Goal: Complete application form

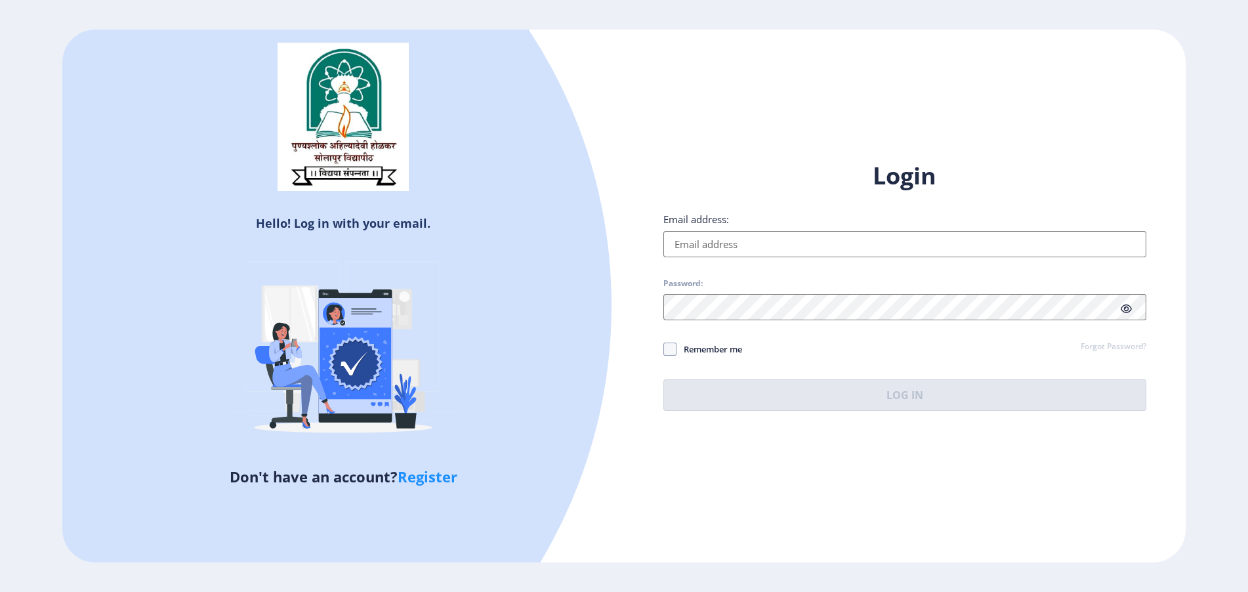
click at [796, 245] on input "Email address:" at bounding box center [904, 244] width 483 height 26
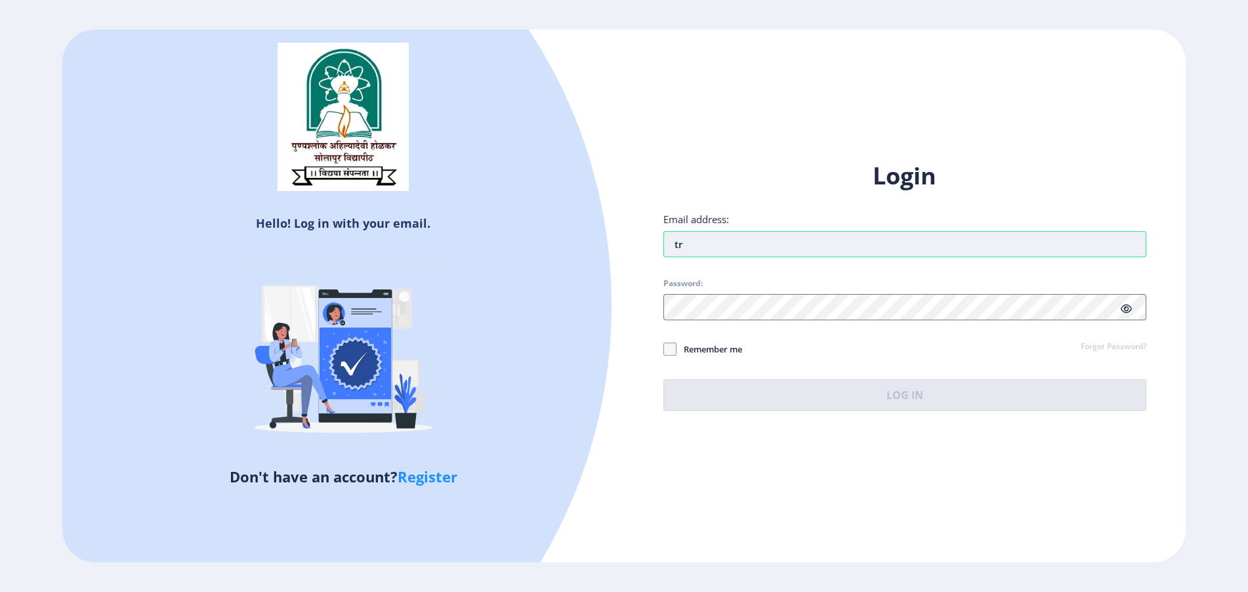
type input "t"
type input "[EMAIL_ADDRESS][DOMAIN_NAME]"
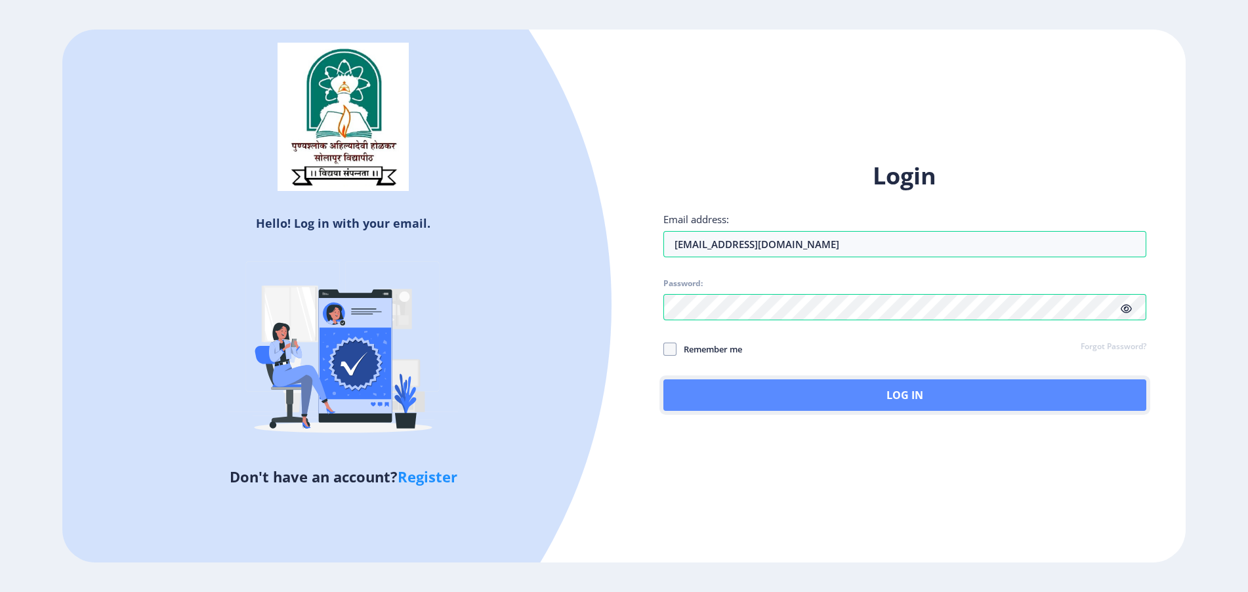
click at [689, 406] on button "Log In" at bounding box center [904, 394] width 483 height 31
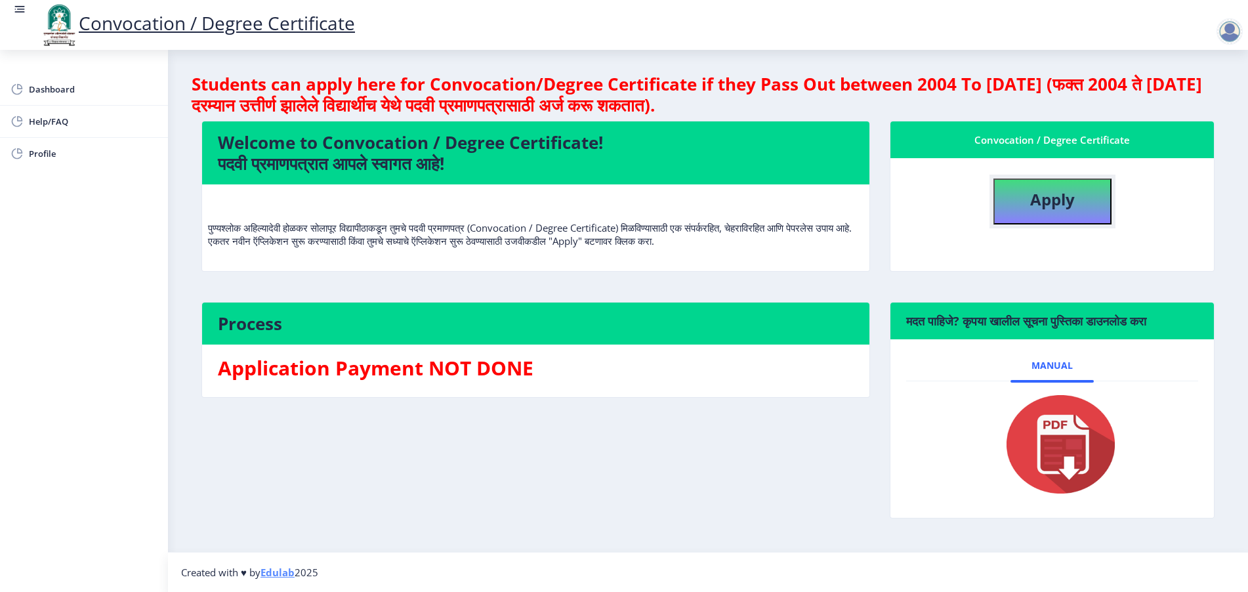
click at [1043, 190] on b "Apply" at bounding box center [1052, 199] width 45 height 22
select select
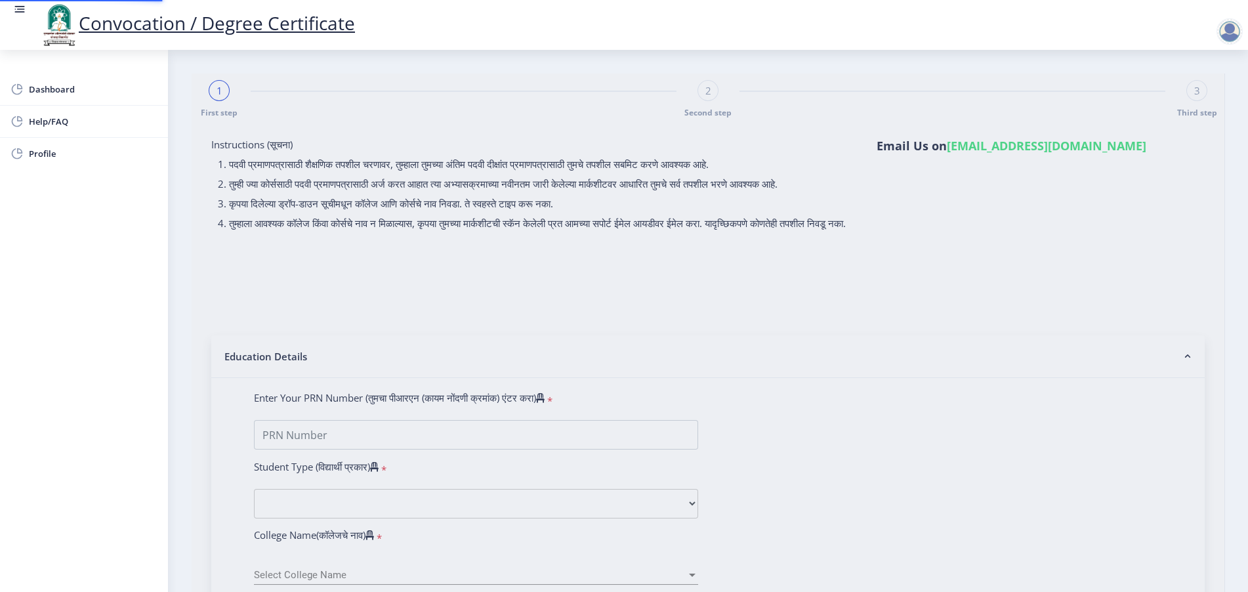
type input "[PERSON_NAME]"
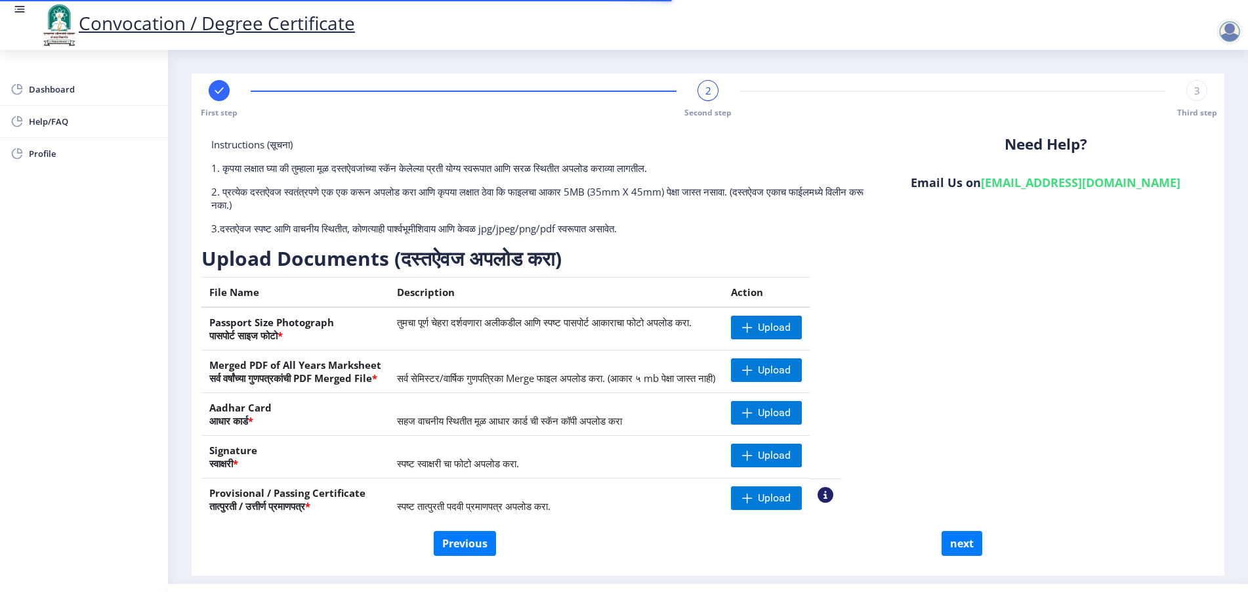
click at [218, 84] on rect at bounding box center [219, 90] width 13 height 13
select select "Regular"
select select "English"
select select "April"
select select "PASS CLASS"
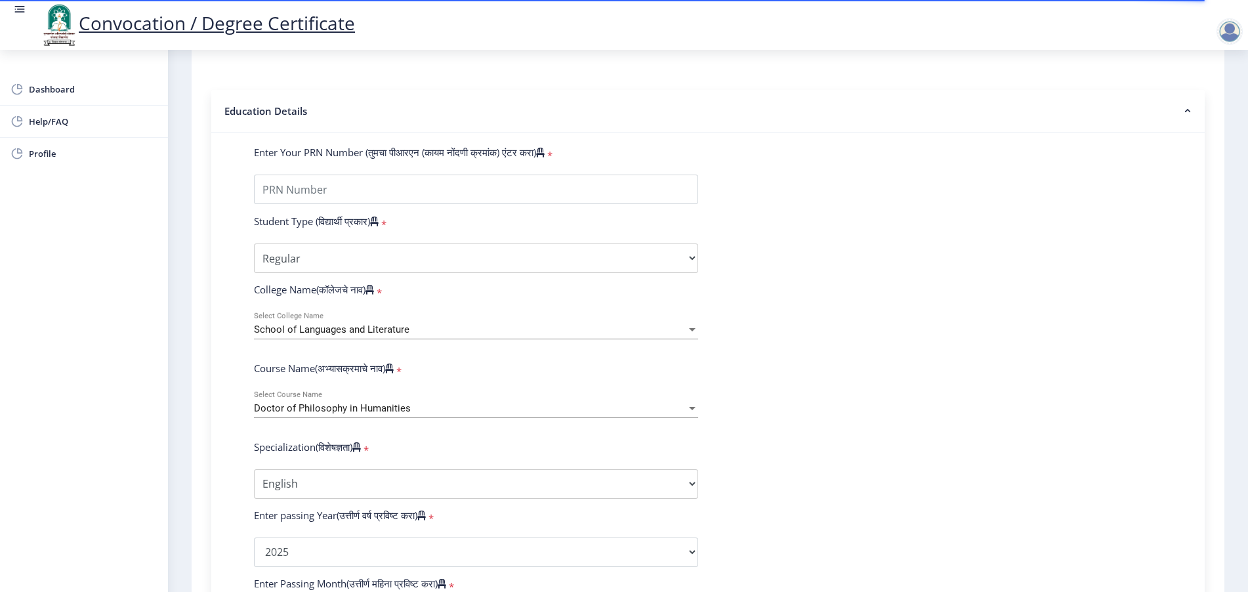
scroll to position [246, 0]
click at [415, 335] on div "School of Languages and Literature" at bounding box center [470, 328] width 432 height 11
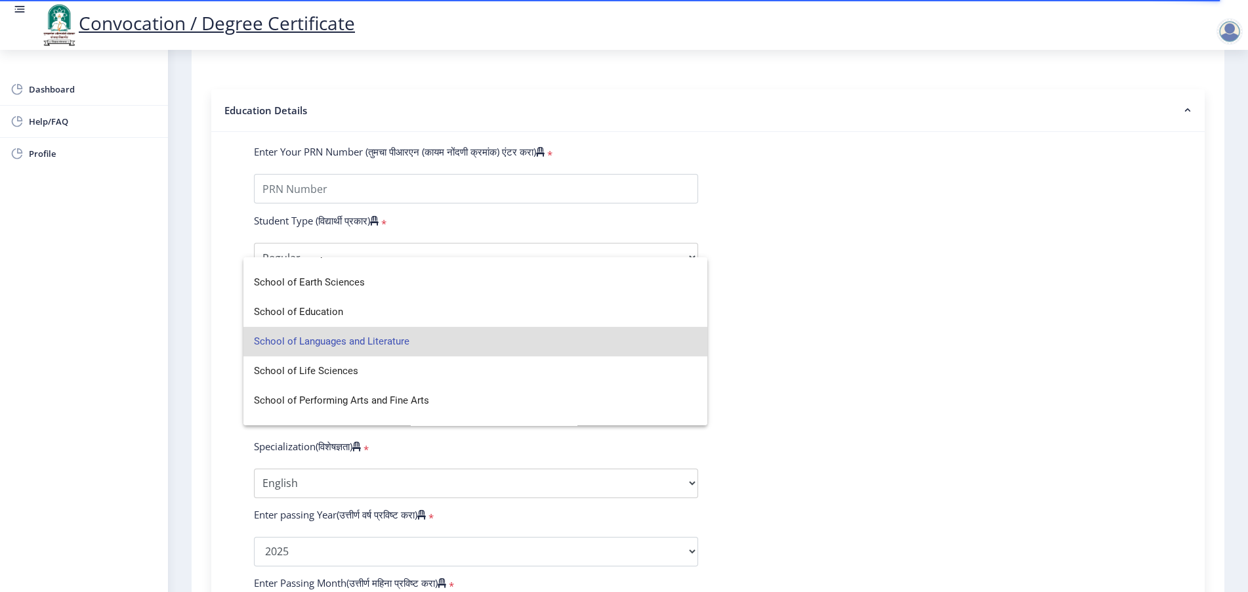
scroll to position [0, 0]
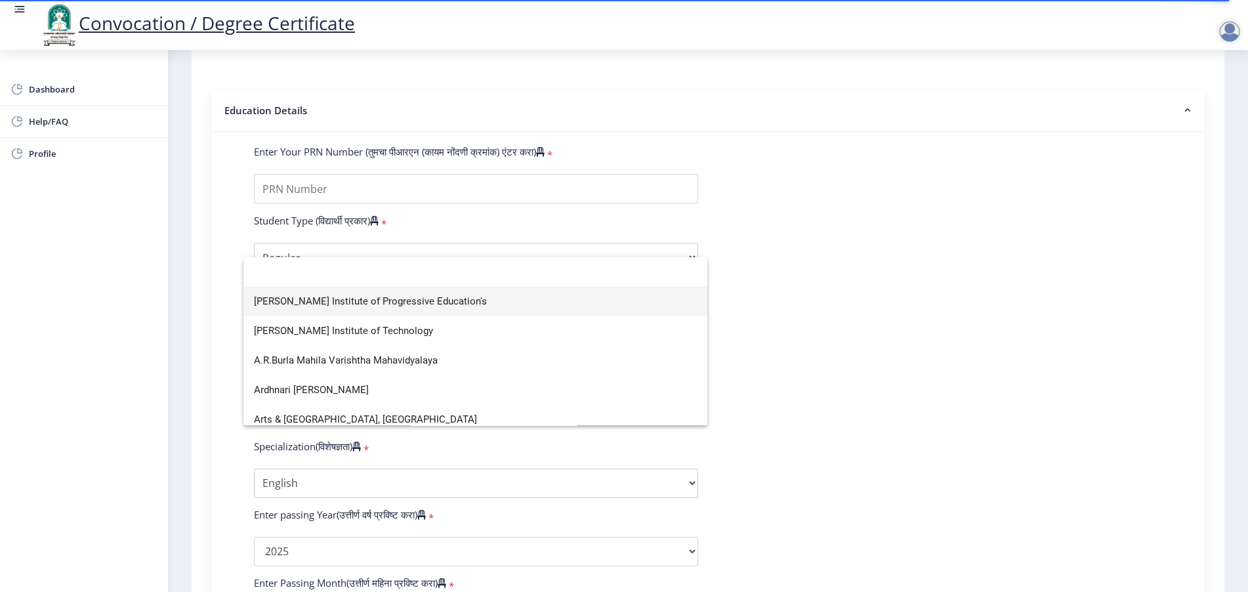
type input "c"
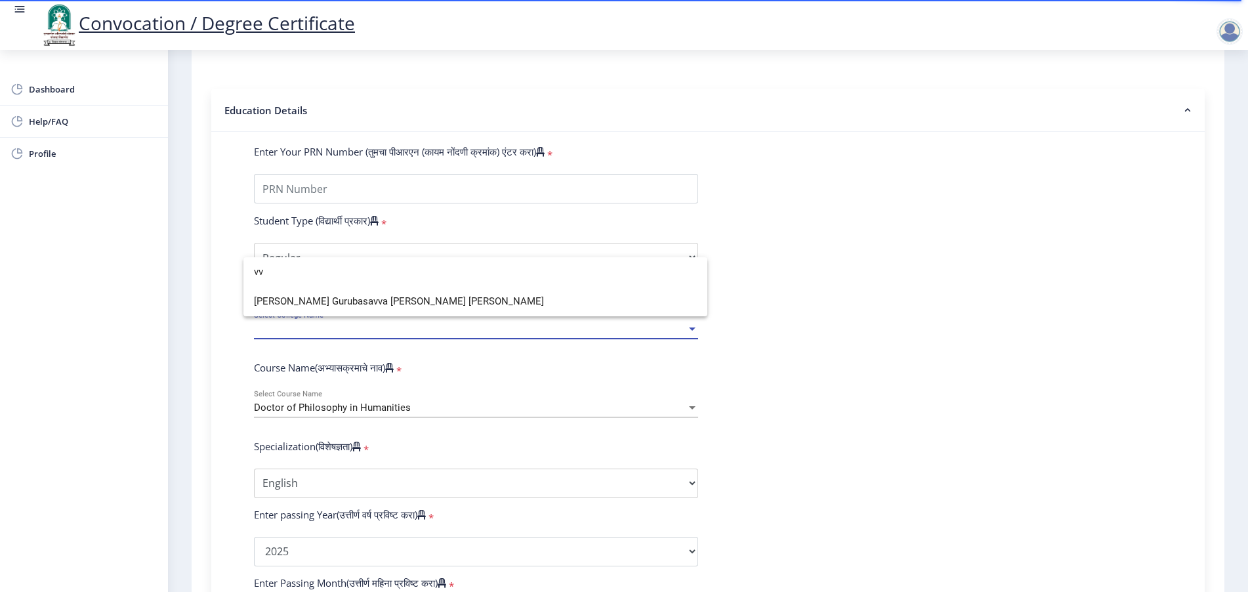
type input "v"
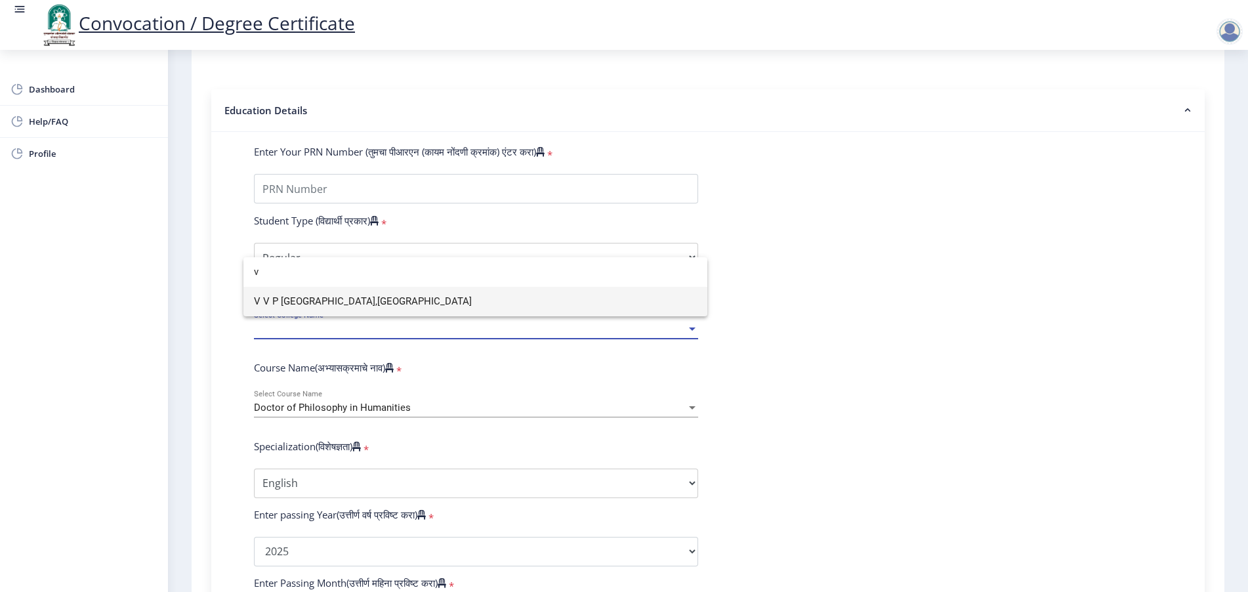
type input "v"
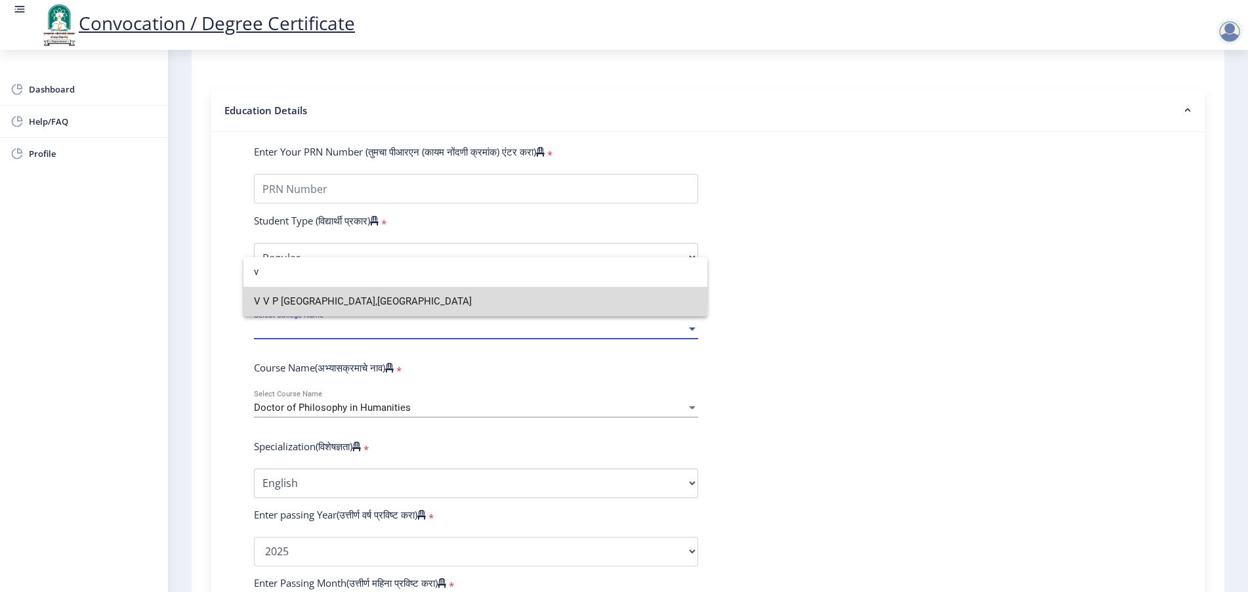
click at [313, 295] on span "V V P [GEOGRAPHIC_DATA],[GEOGRAPHIC_DATA]" at bounding box center [475, 302] width 443 height 30
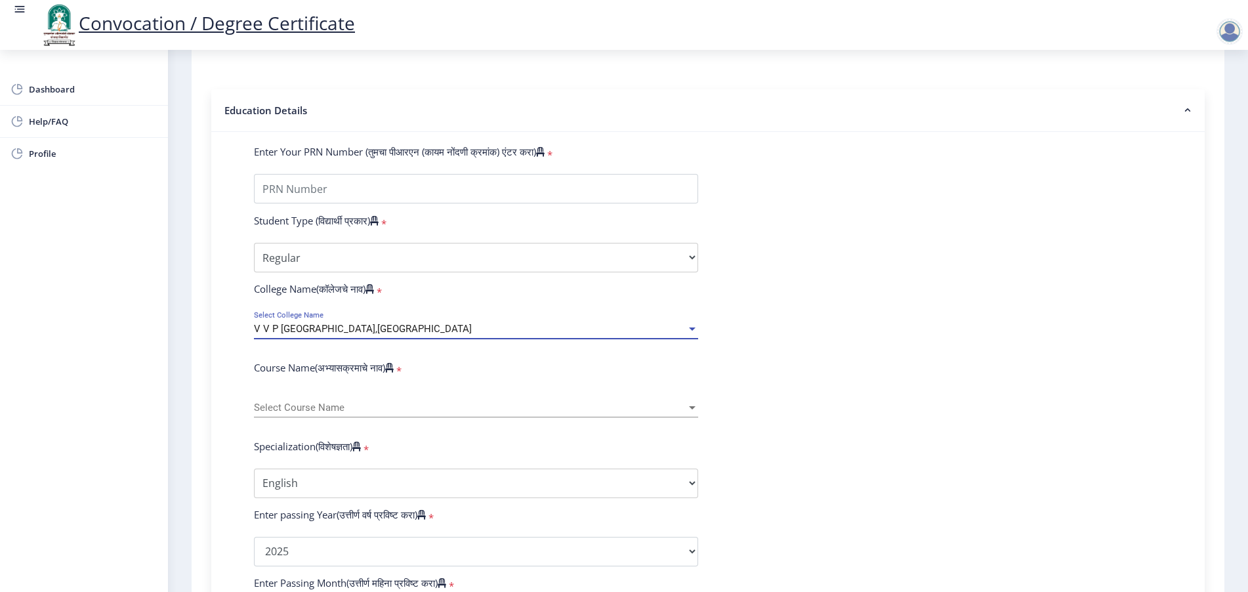
click at [355, 413] on span "Select Course Name" at bounding box center [470, 407] width 432 height 11
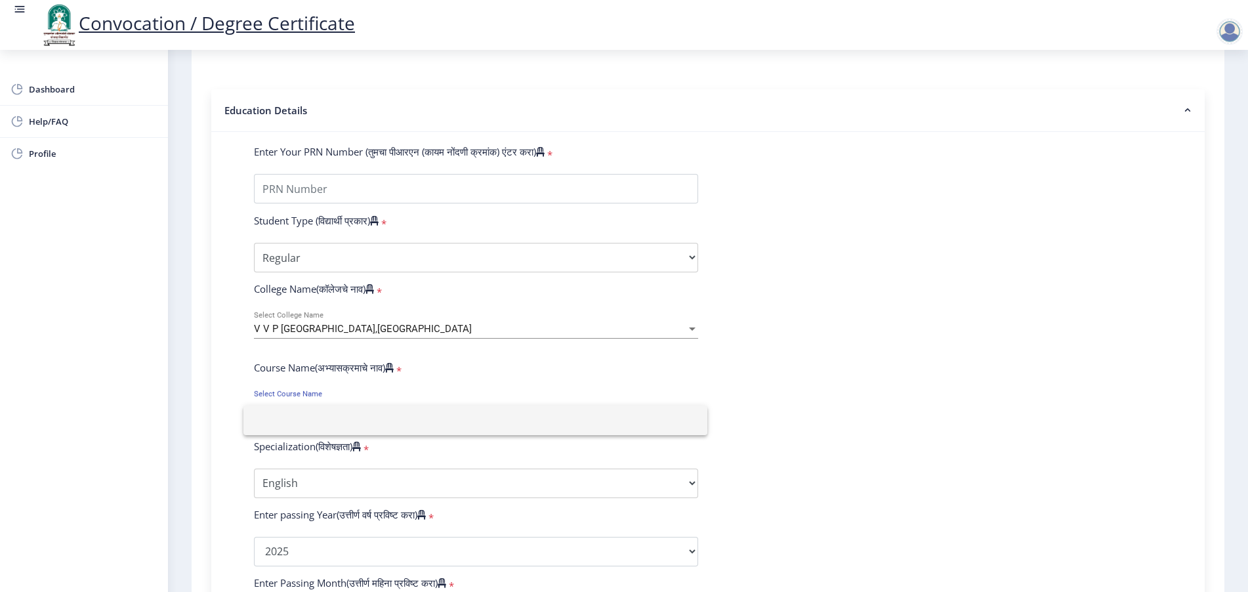
drag, startPoint x: 257, startPoint y: 379, endPoint x: 367, endPoint y: 381, distance: 110.2
click at [367, 381] on div at bounding box center [624, 296] width 1248 height 592
drag, startPoint x: 248, startPoint y: 377, endPoint x: 305, endPoint y: 380, distance: 57.1
click at [305, 379] on div "Course Name(अभ्यासक्रमाचे नाव) *" at bounding box center [476, 370] width 464 height 18
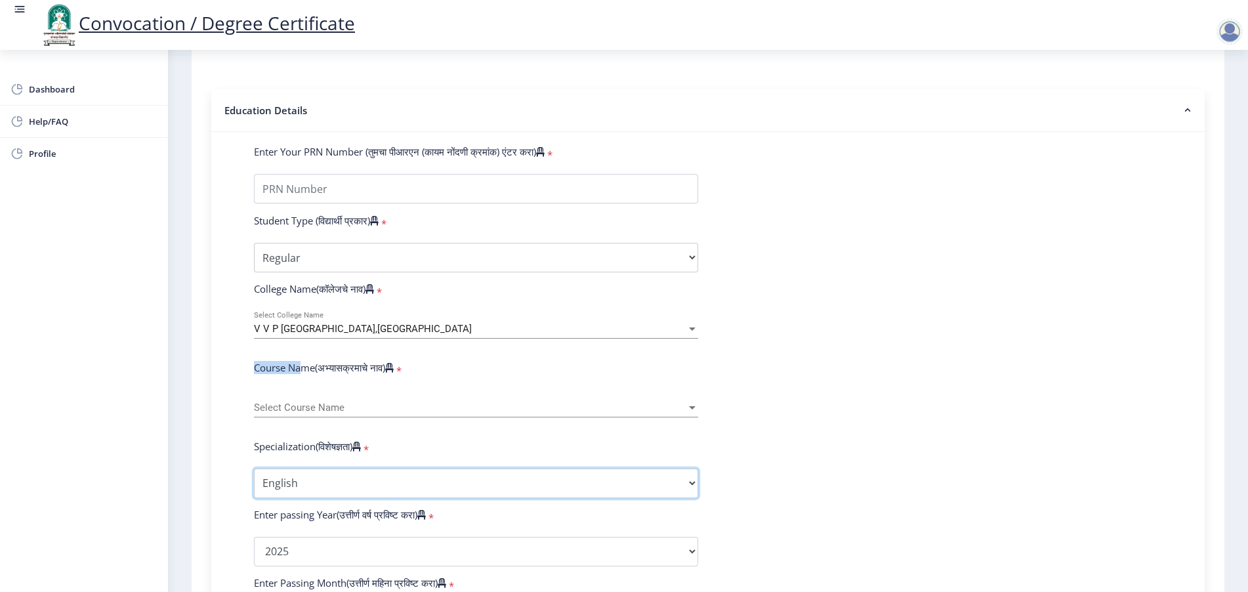
click at [340, 497] on select "Specialization AIHC&A Economics English Hindi History Kannada Law Marathi Polit…" at bounding box center [476, 483] width 444 height 30
click at [296, 487] on select "Specialization AIHC&A Economics English Hindi History Kannada Law Marathi Polit…" at bounding box center [476, 483] width 444 height 30
select select
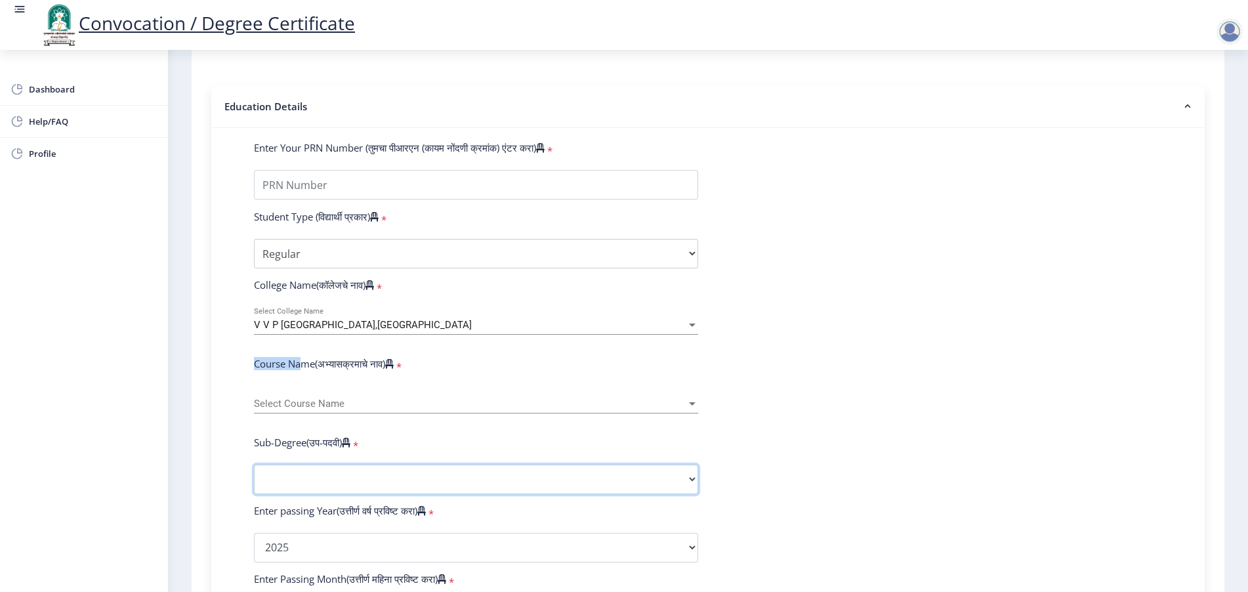
click at [339, 491] on select "Sub-Degree Other" at bounding box center [476, 479] width 444 height 30
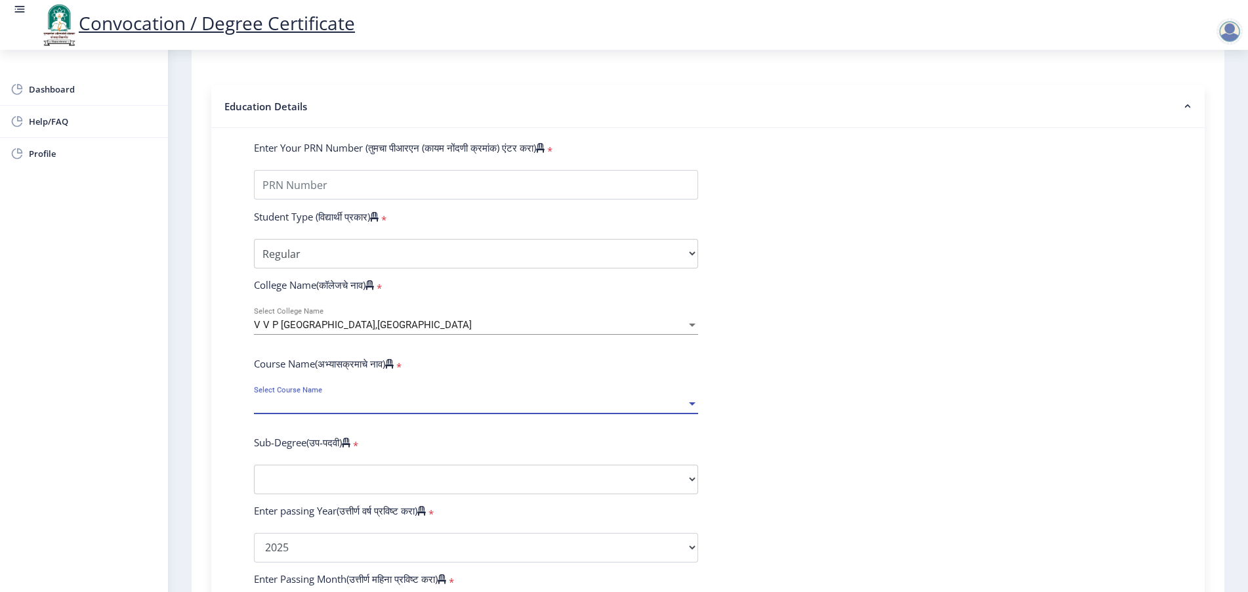
click at [354, 409] on span "Select Course Name" at bounding box center [470, 403] width 432 height 11
click at [488, 382] on div at bounding box center [624, 296] width 1248 height 592
drag, startPoint x: 254, startPoint y: 373, endPoint x: 392, endPoint y: 384, distance: 138.9
click at [392, 375] on div "Course Name(अभ्यासक्रमाचे नाव) *" at bounding box center [476, 366] width 464 height 18
